Goal: Check status: Check status

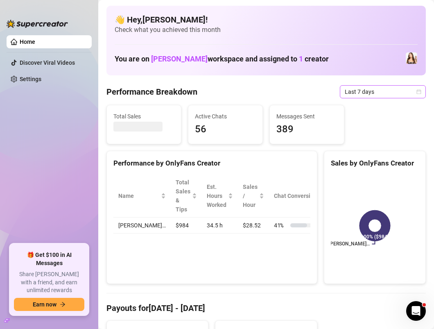
click at [411, 88] on span "Last 7 days" at bounding box center [383, 92] width 76 height 12
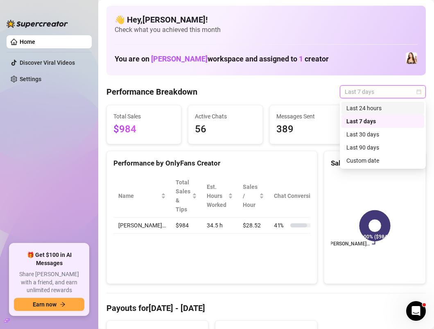
click at [420, 92] on icon "calendar" at bounding box center [419, 91] width 5 height 5
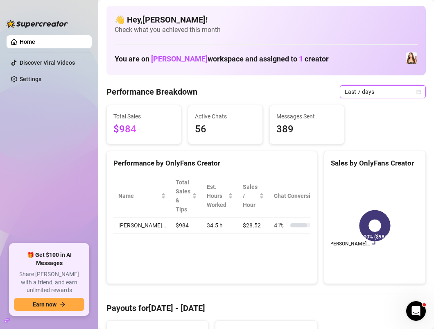
click at [416, 93] on div "Last 7 days Last 7 days" at bounding box center [383, 91] width 86 height 13
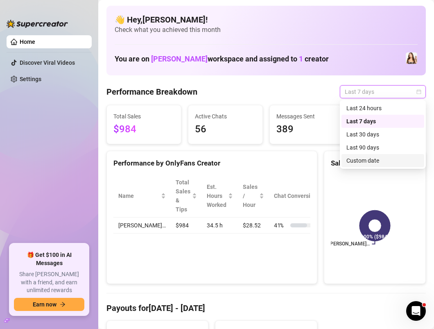
click at [365, 160] on div "Custom date" at bounding box center [382, 160] width 73 height 9
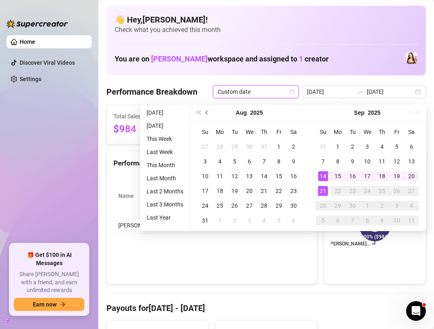
click at [206, 111] on span "Previous month (PageUp)" at bounding box center [208, 113] width 4 height 4
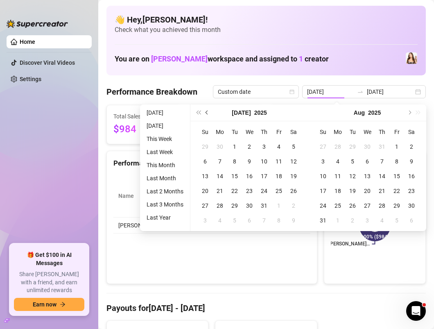
click at [206, 111] on span "Previous month (PageUp)" at bounding box center [208, 113] width 4 height 4
click at [409, 113] on span "Next month (PageDown)" at bounding box center [409, 113] width 4 height 4
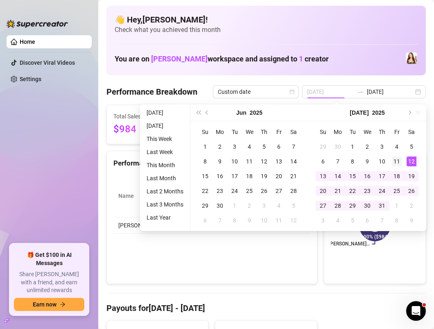
type input "[DATE]"
click at [397, 161] on div "11" at bounding box center [397, 161] width 10 height 10
type input "[DATE]"
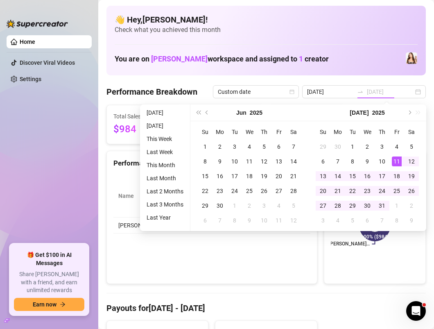
type input "[DATE]"
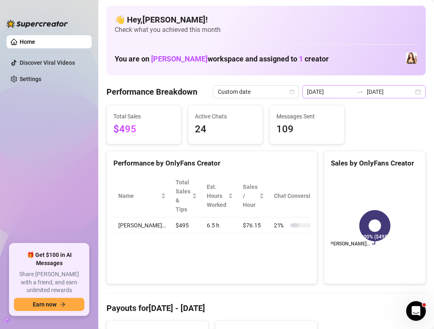
click at [416, 92] on div "[DATE] [DATE]" at bounding box center [364, 91] width 124 height 13
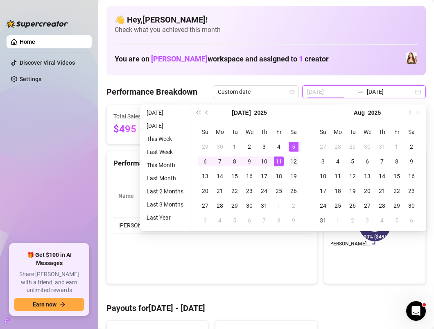
type input "[DATE]"
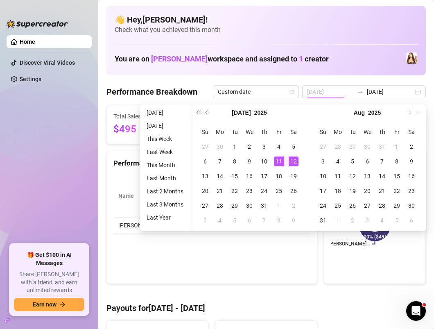
click at [295, 156] on div "12" at bounding box center [294, 161] width 10 height 10
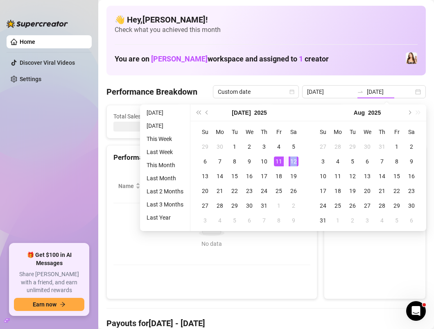
type input "[DATE]"
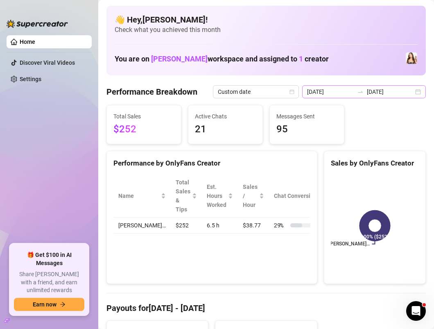
click at [419, 91] on div "[DATE] [DATE]" at bounding box center [364, 91] width 124 height 13
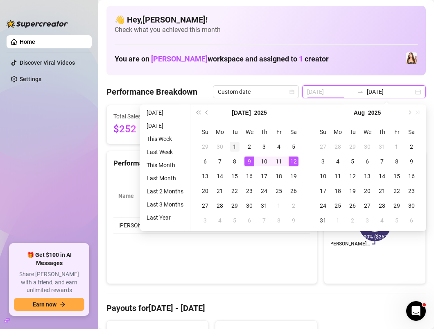
type input "[DATE]"
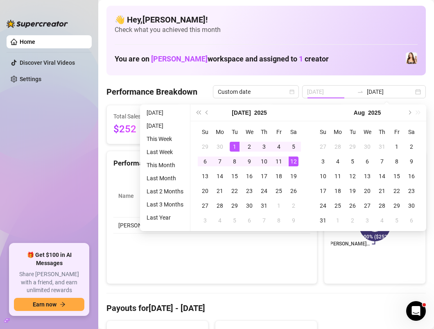
click at [232, 145] on div "1" at bounding box center [235, 147] width 10 height 10
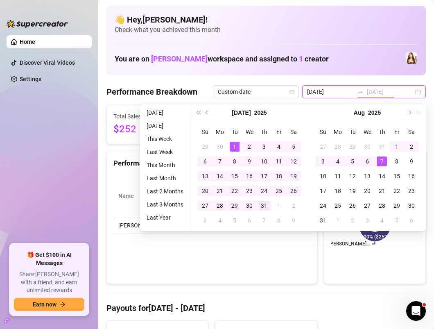
type input "[DATE]"
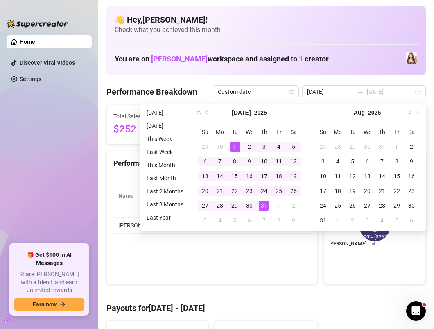
click at [263, 202] on div "31" at bounding box center [264, 206] width 10 height 10
type input "[DATE]"
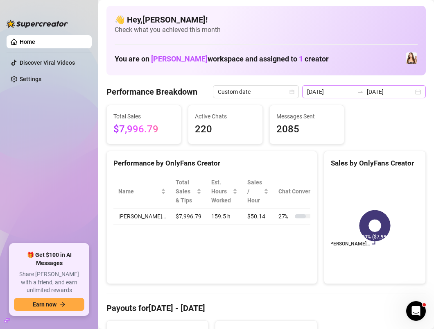
click at [417, 93] on div "[DATE] [DATE]" at bounding box center [364, 91] width 124 height 13
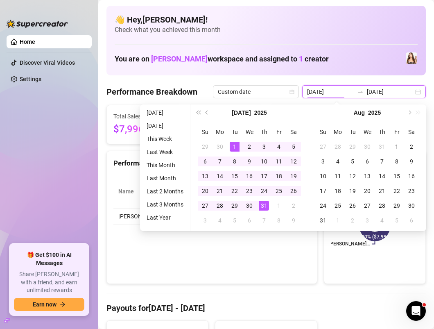
type input "[DATE]"
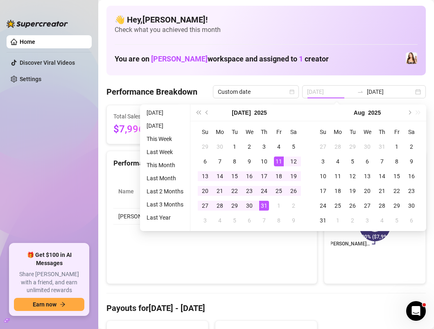
click at [278, 163] on div "11" at bounding box center [279, 161] width 10 height 10
type input "[DATE]"
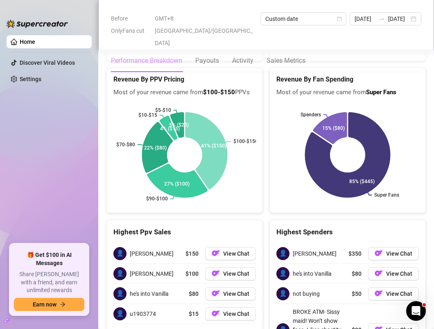
scroll to position [1186, 0]
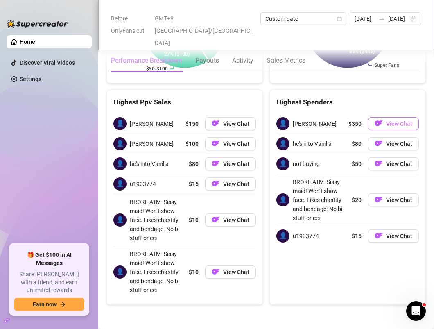
click at [404, 121] on span "View Chat" at bounding box center [399, 123] width 26 height 7
click at [403, 123] on span "View Chat" at bounding box center [399, 123] width 26 height 7
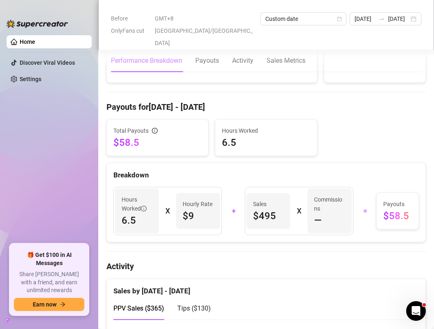
scroll to position [4, 0]
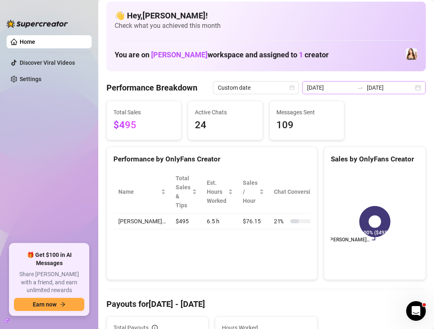
click at [421, 88] on div "[DATE] [DATE]" at bounding box center [364, 87] width 124 height 13
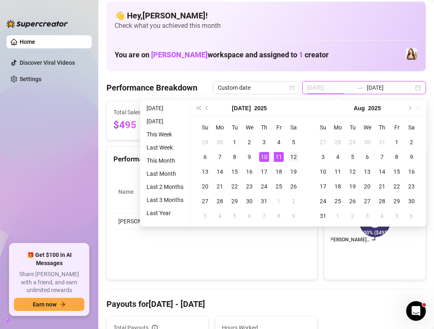
type input "[DATE]"
click at [292, 158] on div "12" at bounding box center [294, 157] width 10 height 10
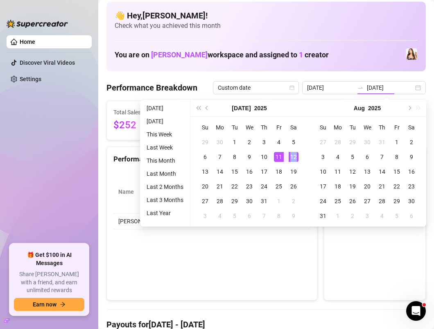
type input "[DATE]"
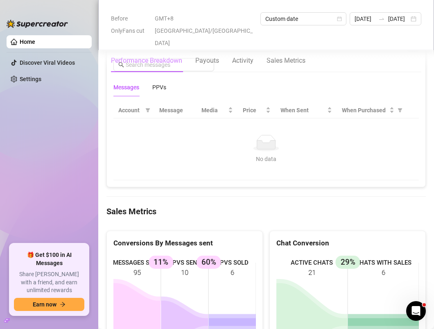
scroll to position [733, 0]
click at [292, 56] on Metrics "Sales Metrics" at bounding box center [286, 61] width 39 height 10
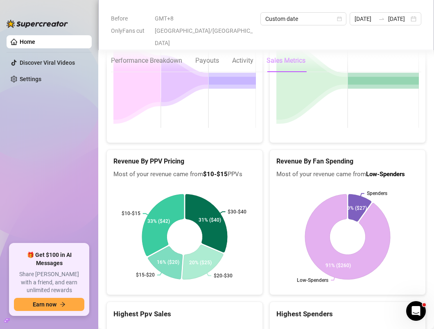
scroll to position [1075, 0]
